Goal: Task Accomplishment & Management: Use online tool/utility

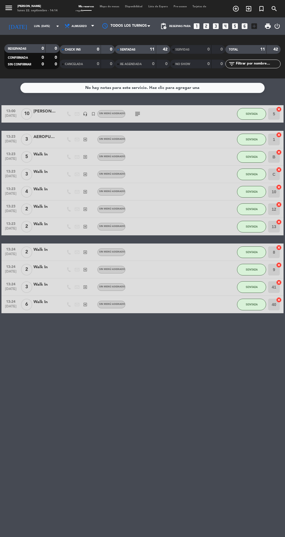
click at [147, 91] on div "No hay notas para este servicio. Haz clic para agregar una" at bounding box center [142, 88] width 244 height 10
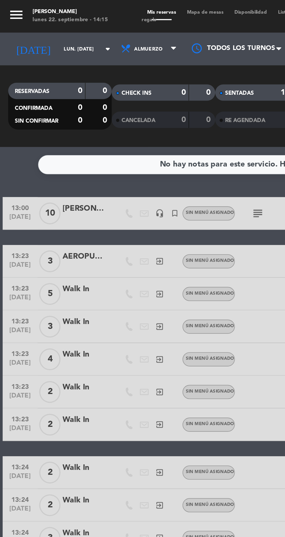
click at [110, 12] on div "Mis reservas Mapa de mesas Disponibilidad Lista de Espera Pre-acceso Tarjetas d…" at bounding box center [143, 9] width 134 height 8
click at [105, 7] on span "Mapa de mesas" at bounding box center [109, 6] width 25 height 3
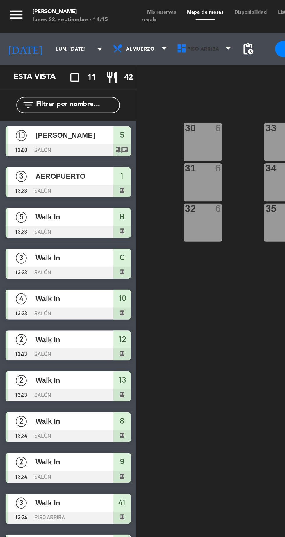
click at [103, 29] on span "Piso arriba" at bounding box center [109, 26] width 34 height 13
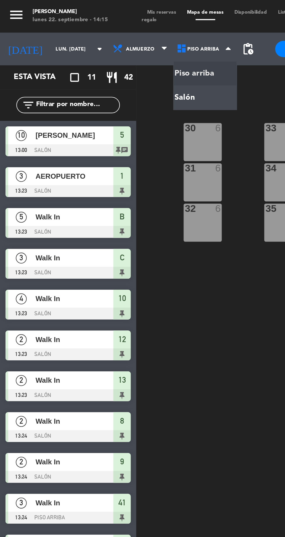
click at [109, 53] on ng-component "menu Hierro Bodegón lunes 22. septiembre - 14:15 Mis reservas Mapa de mesas Dis…" at bounding box center [142, 267] width 285 height 535
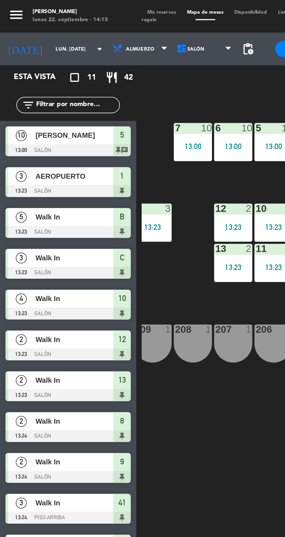
scroll to position [0, 53]
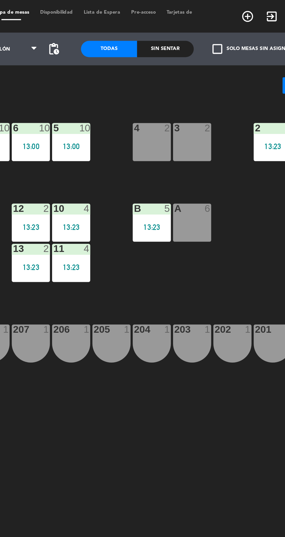
click at [187, 118] on div "B 5 13:23" at bounding box center [184, 119] width 20 height 20
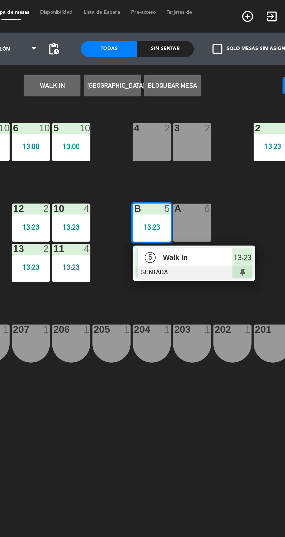
click at [229, 144] on div at bounding box center [207, 145] width 62 height 6
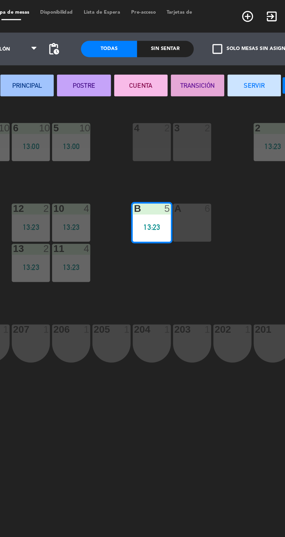
click at [233, 44] on button "SERVIR" at bounding box center [239, 46] width 28 height 12
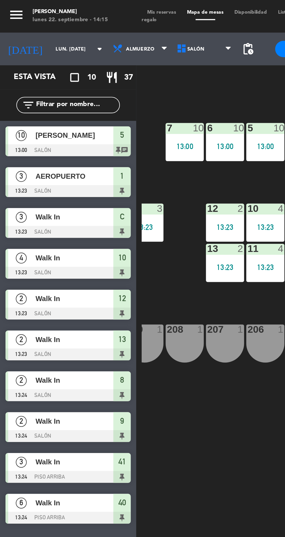
scroll to position [0, 52]
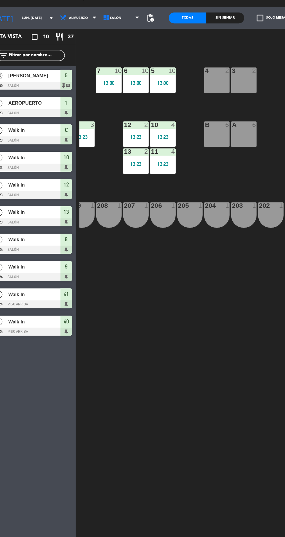
click at [182, 121] on div "B 6" at bounding box center [185, 119] width 20 height 20
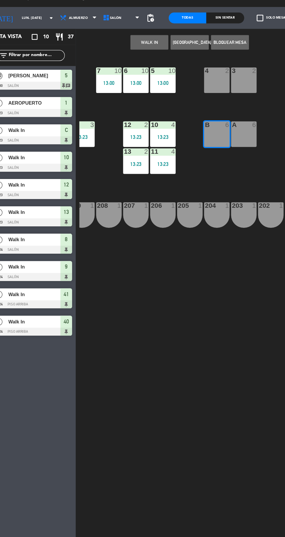
click at [122, 47] on button "WALK IN" at bounding box center [131, 46] width 30 height 12
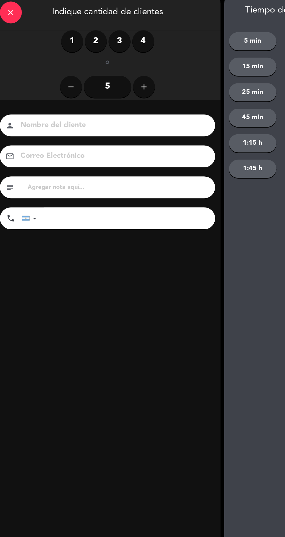
click at [88, 41] on label "2" at bounding box center [86, 44] width 17 height 17
click at [104, 113] on input at bounding box center [100, 112] width 148 height 10
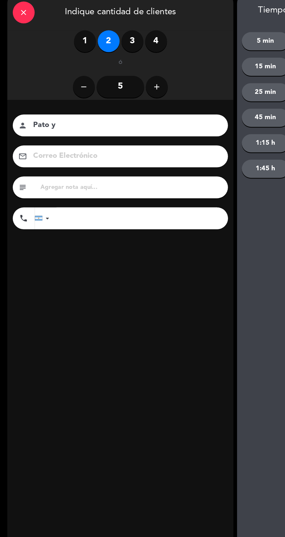
click at [20, 134] on icon "email" at bounding box center [18, 136] width 7 height 7
click at [81, 113] on input "Pato y" at bounding box center [100, 112] width 148 height 10
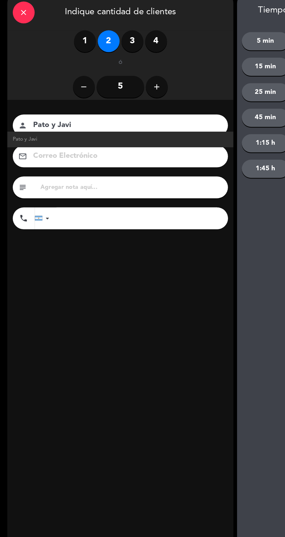
type input "Pato y Javi"
click at [31, 123] on link "Pato y Javi" at bounding box center [95, 123] width 171 height 7
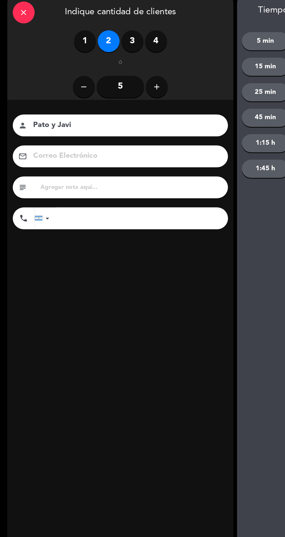
scroll to position [0, 0]
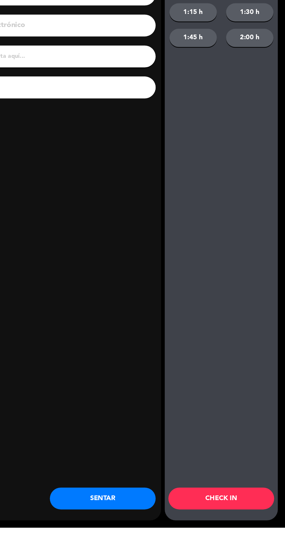
click at [129, 522] on button "SENTAR" at bounding box center [139, 513] width 84 height 17
